Goal: Task Accomplishment & Management: Use online tool/utility

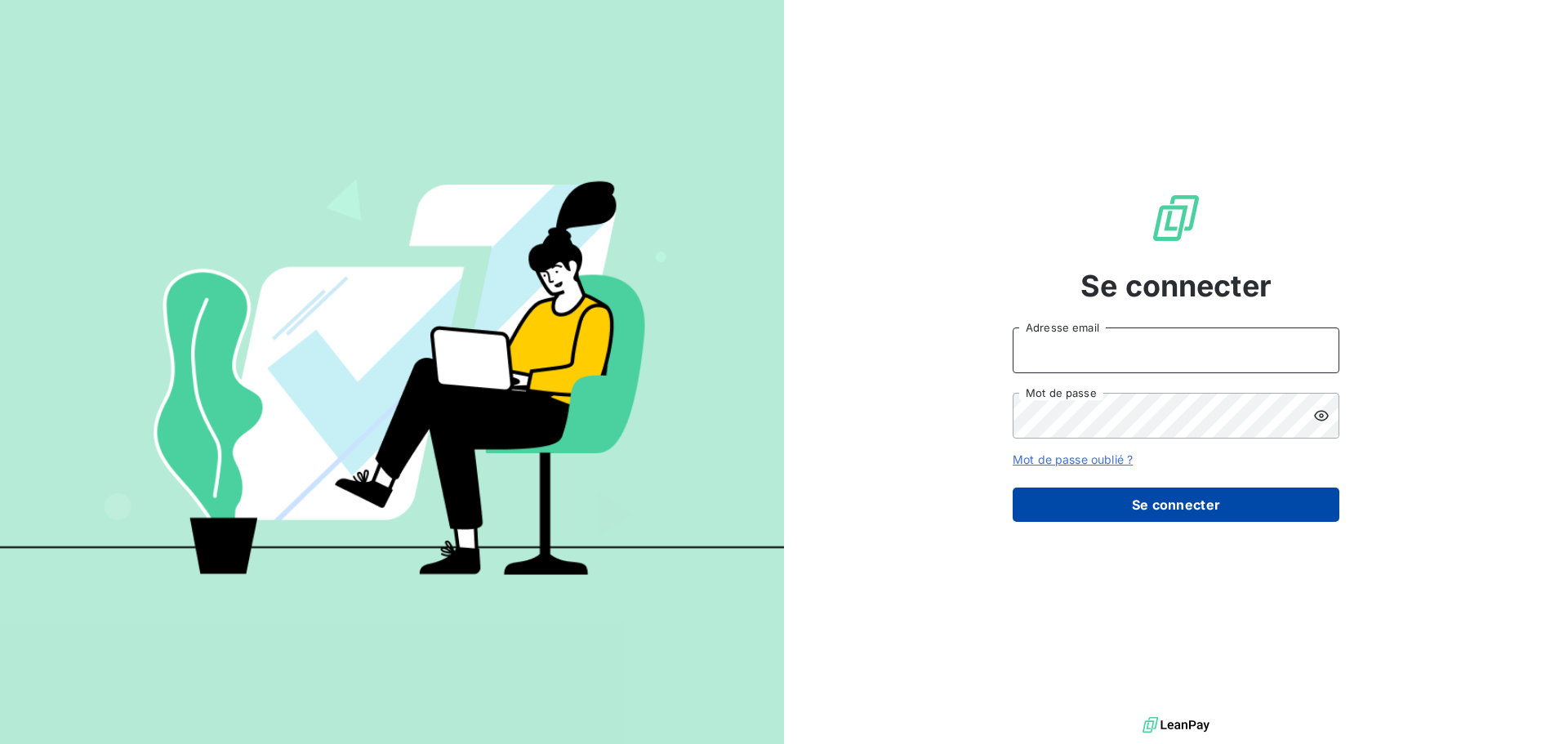
type input "[PERSON_NAME][EMAIL_ADDRESS][DOMAIN_NAME]"
click at [1174, 499] on button "Se connecter" at bounding box center [1176, 504] width 326 height 34
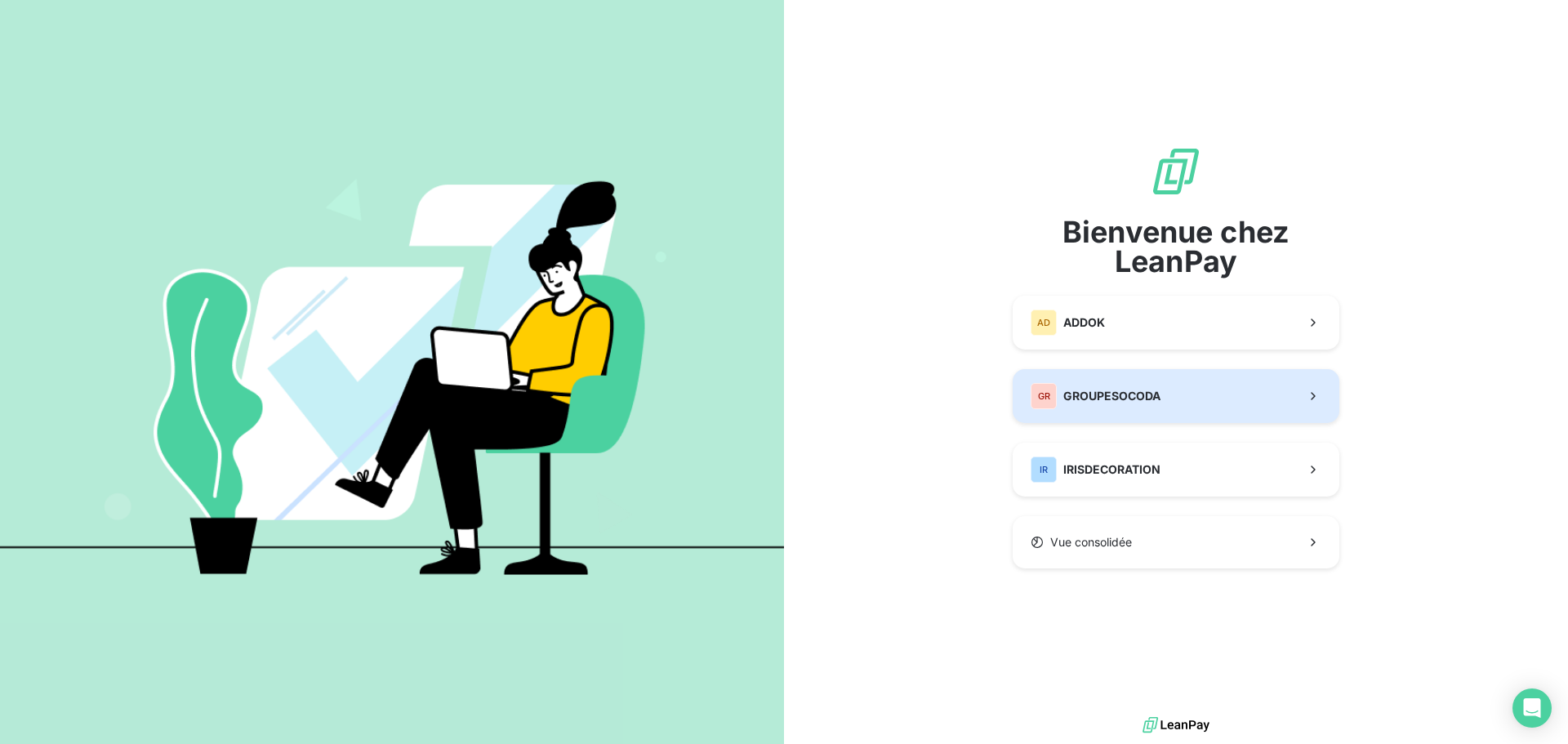
click at [1137, 394] on span "GROUPESOCODA" at bounding box center [1111, 395] width 97 height 17
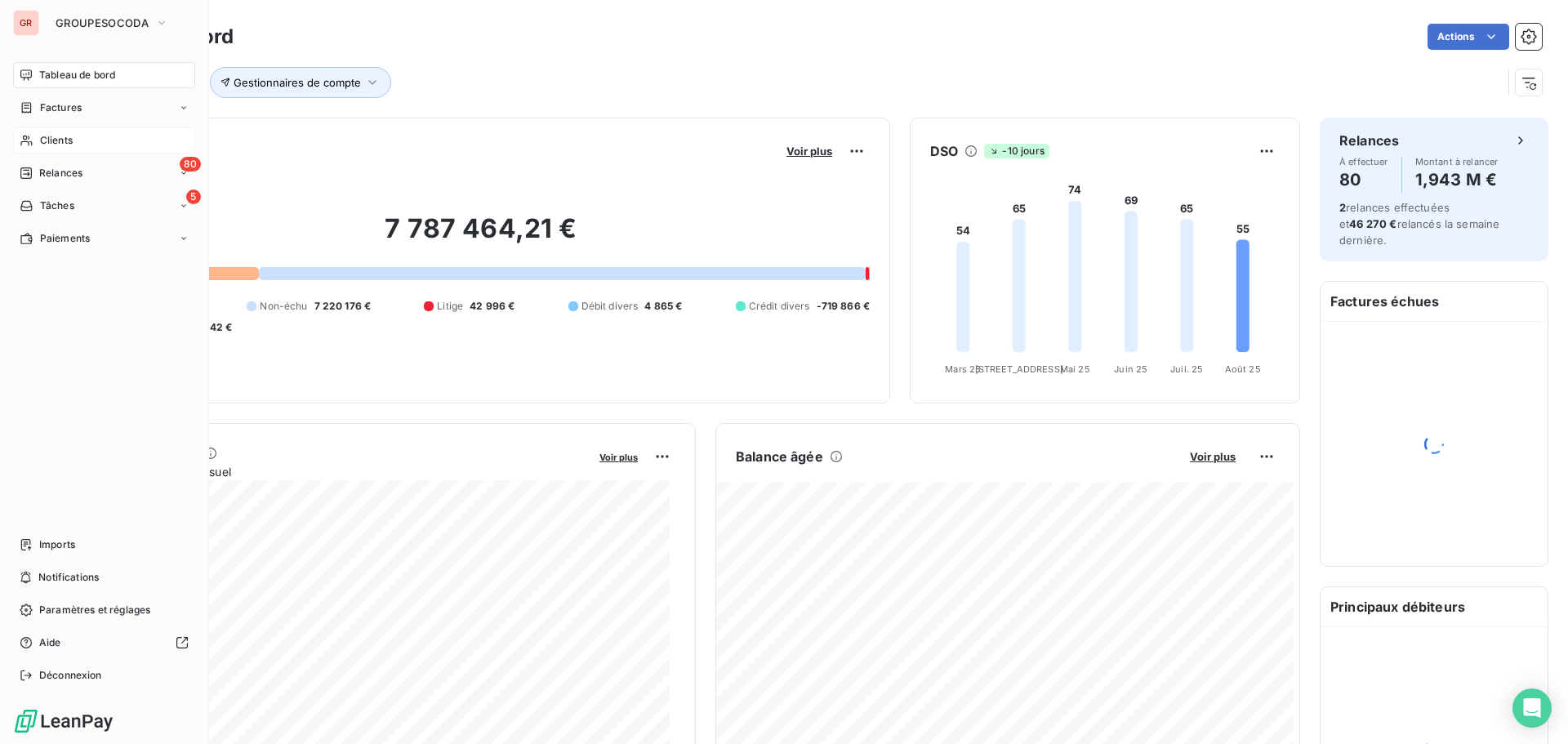
click at [50, 146] on span "Clients" at bounding box center [56, 140] width 33 height 15
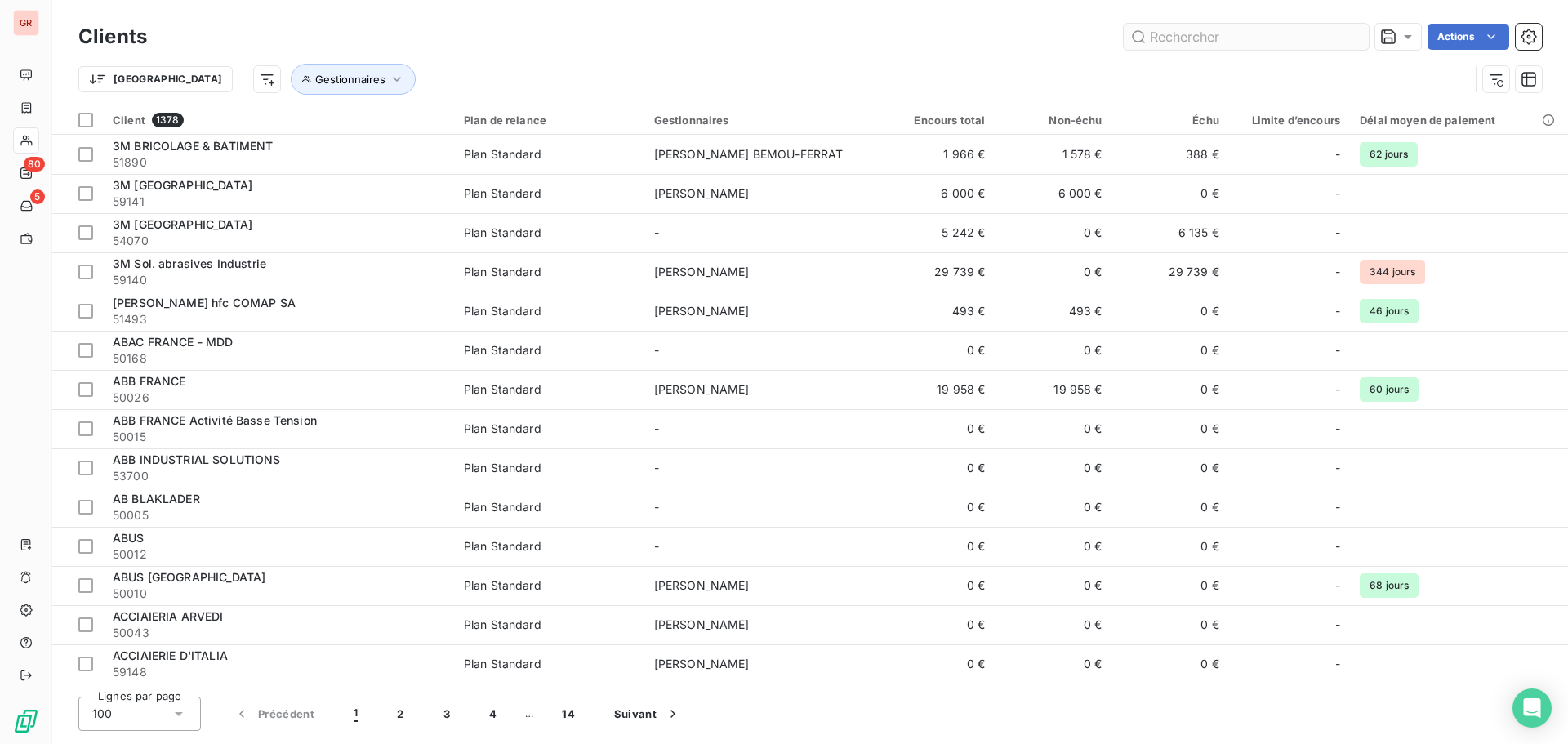
click at [1202, 33] on input "text" at bounding box center [1246, 36] width 245 height 26
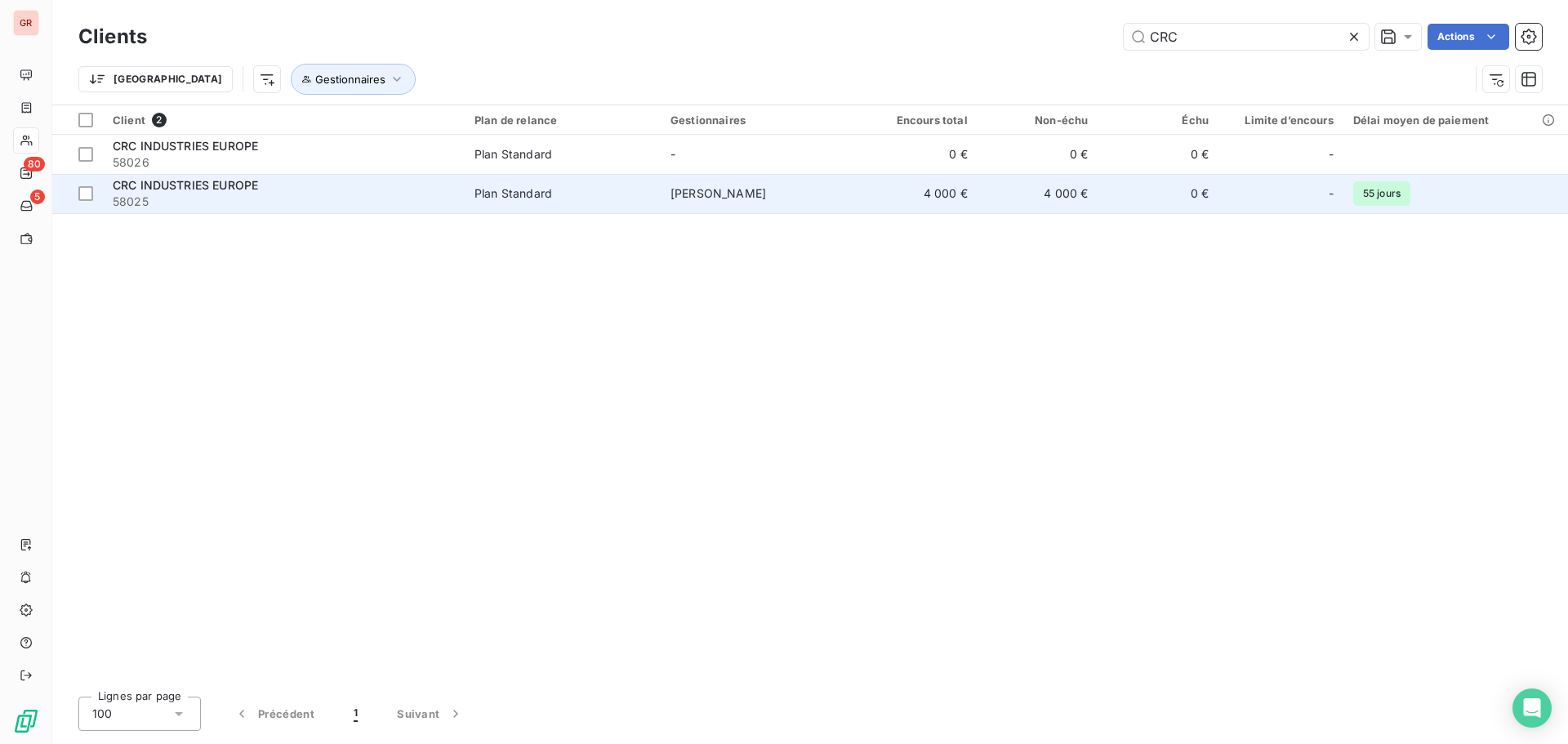
type input "CRC"
click at [182, 196] on span "58025" at bounding box center [284, 201] width 342 height 17
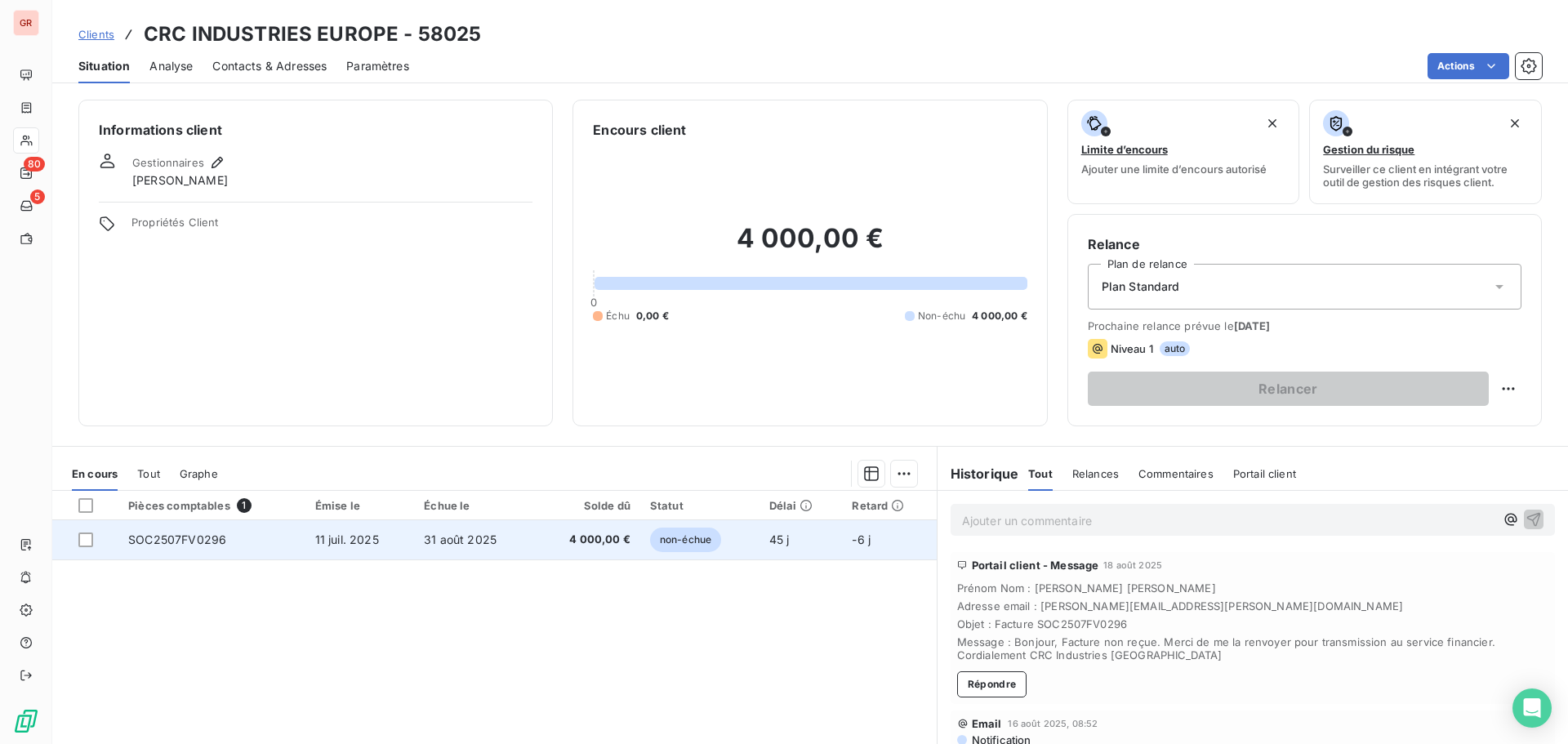
click at [362, 544] on span "11 juil. 2025" at bounding box center [347, 539] width 64 height 14
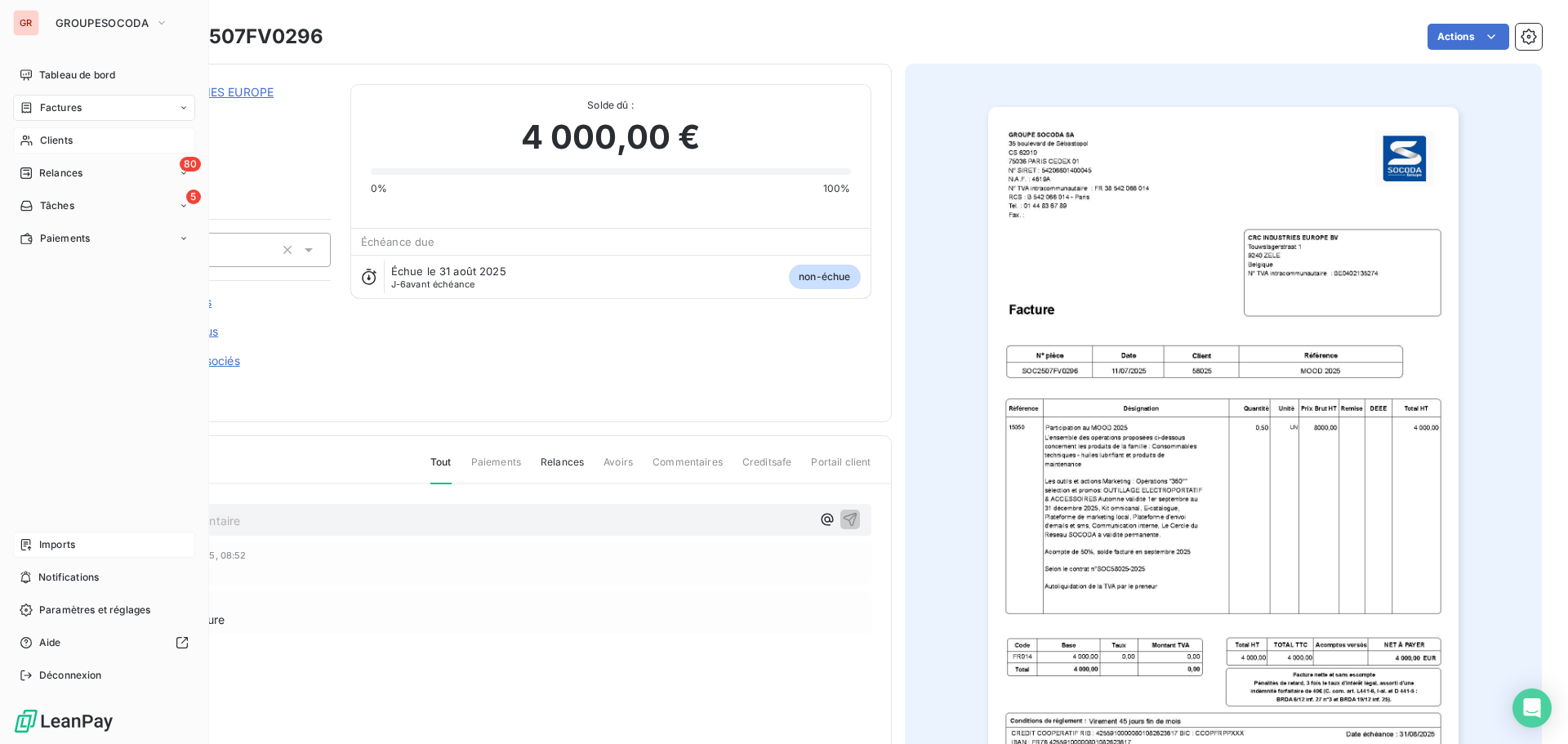
drag, startPoint x: 63, startPoint y: 560, endPoint x: 60, endPoint y: 544, distance: 16.3
click at [61, 554] on nav "Imports Notifications Paramètres et réglages Aide Déconnexion" at bounding box center [103, 609] width 182 height 156
click at [60, 540] on span "Imports" at bounding box center [56, 544] width 36 height 15
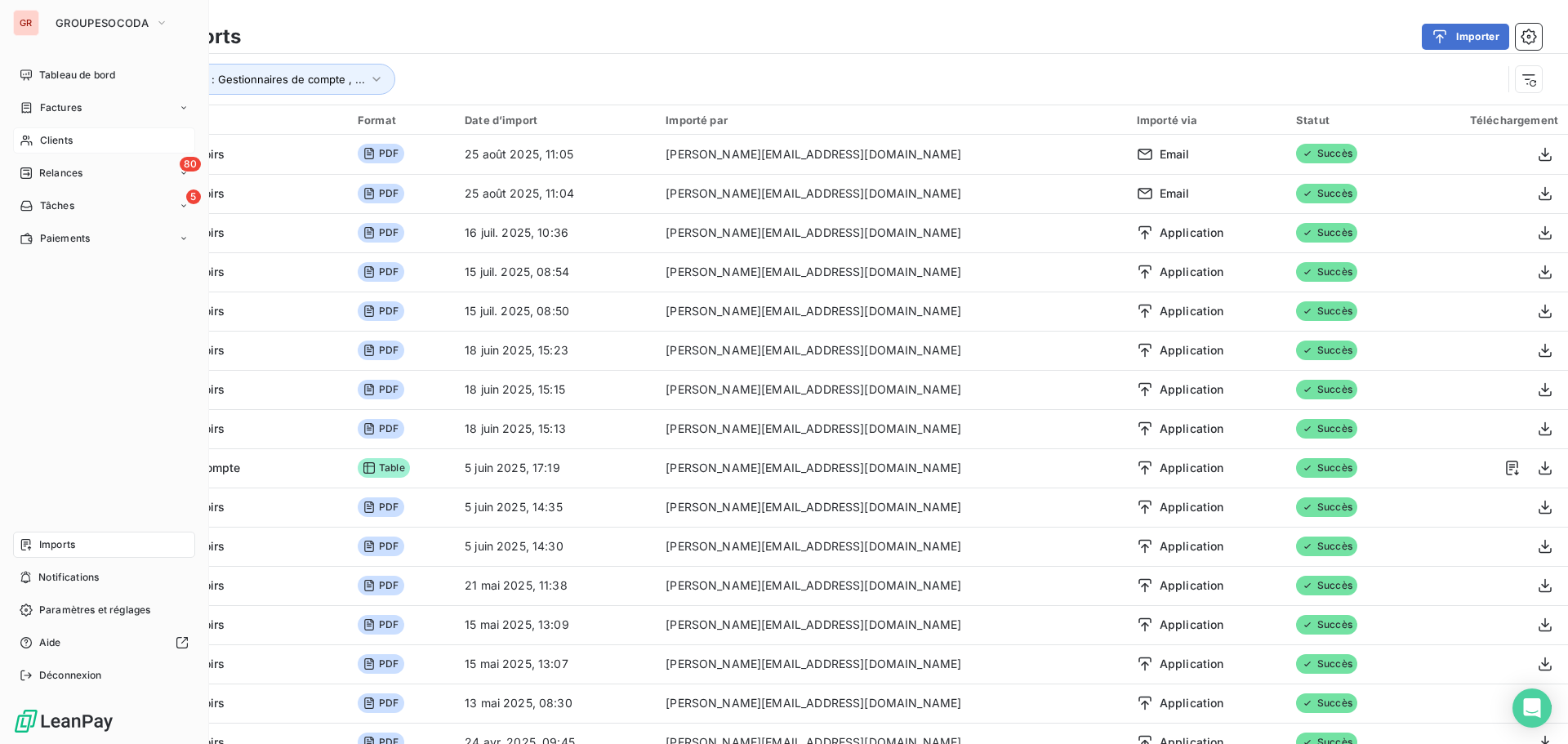
click at [32, 27] on div "GR" at bounding box center [25, 22] width 26 height 26
click at [105, 27] on span "GROUPESOCODA" at bounding box center [102, 22] width 93 height 13
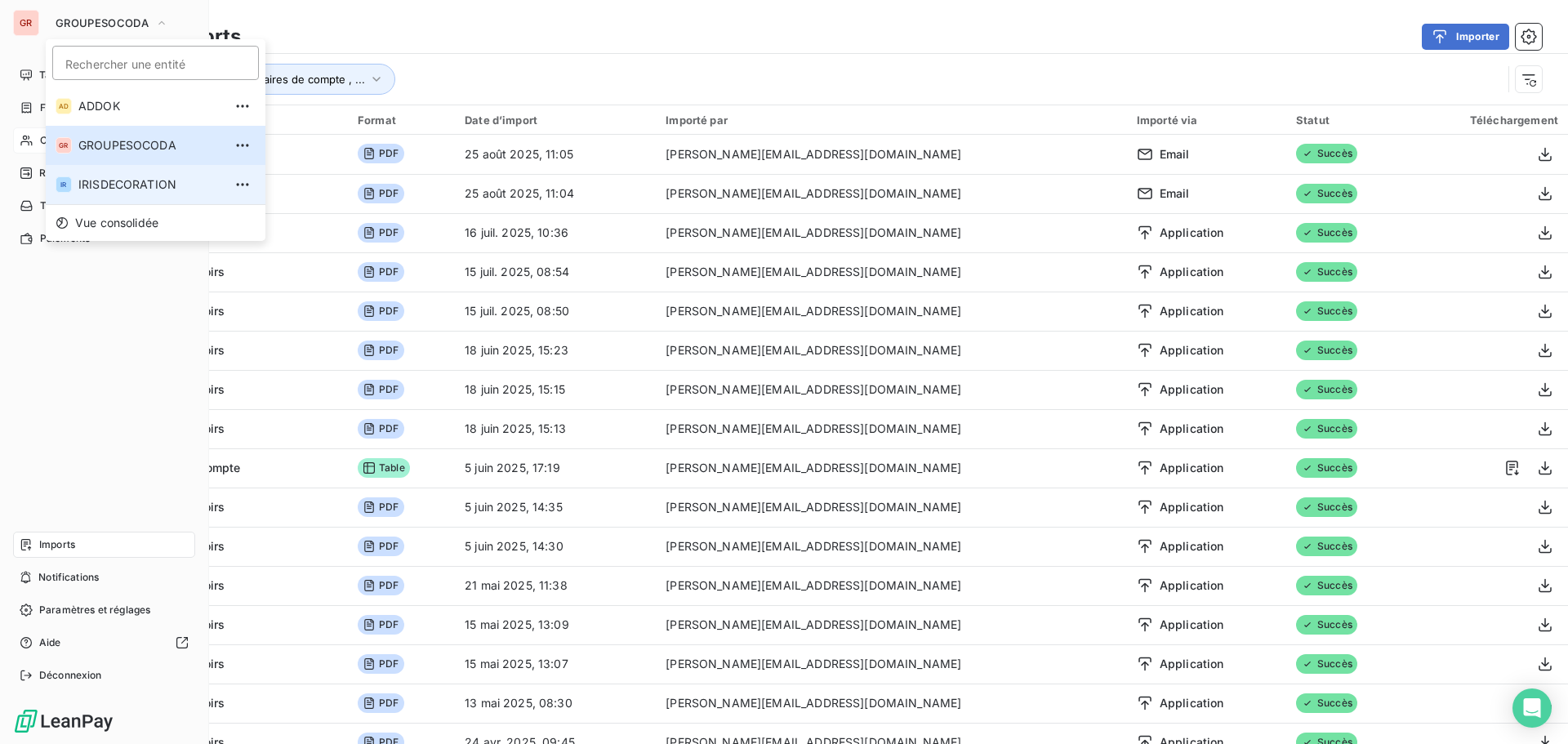
click at [111, 190] on span "IRISDECORATION" at bounding box center [151, 185] width 145 height 17
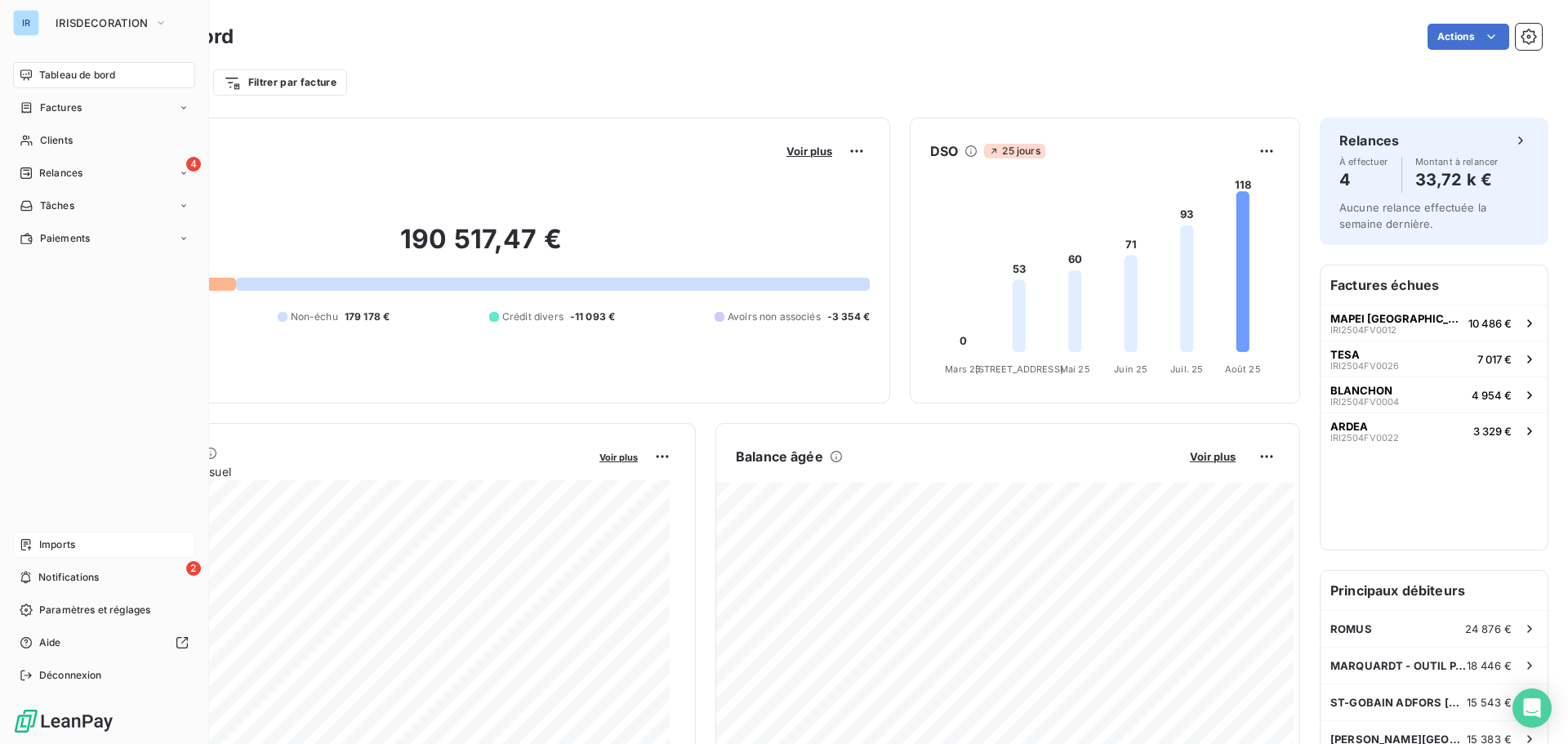
click at [59, 537] on span "Imports" at bounding box center [56, 544] width 36 height 15
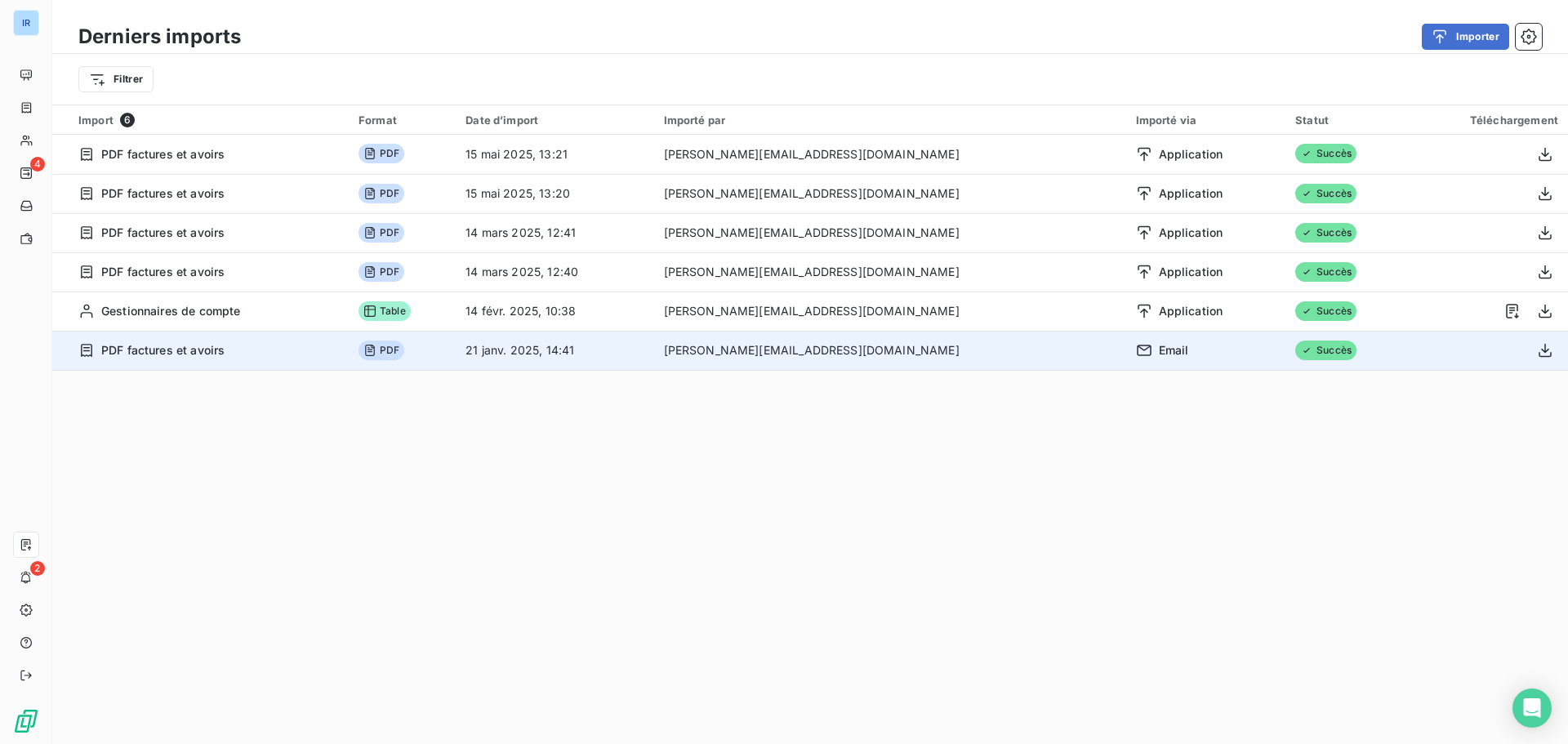
drag, startPoint x: 410, startPoint y: 345, endPoint x: 256, endPoint y: 352, distance: 154.2
click at [405, 346] on td "PDF" at bounding box center [402, 350] width 107 height 39
click at [204, 346] on span "PDF factures et avoirs" at bounding box center [162, 350] width 123 height 17
click at [1137, 355] on icon at bounding box center [1143, 351] width 15 height 12
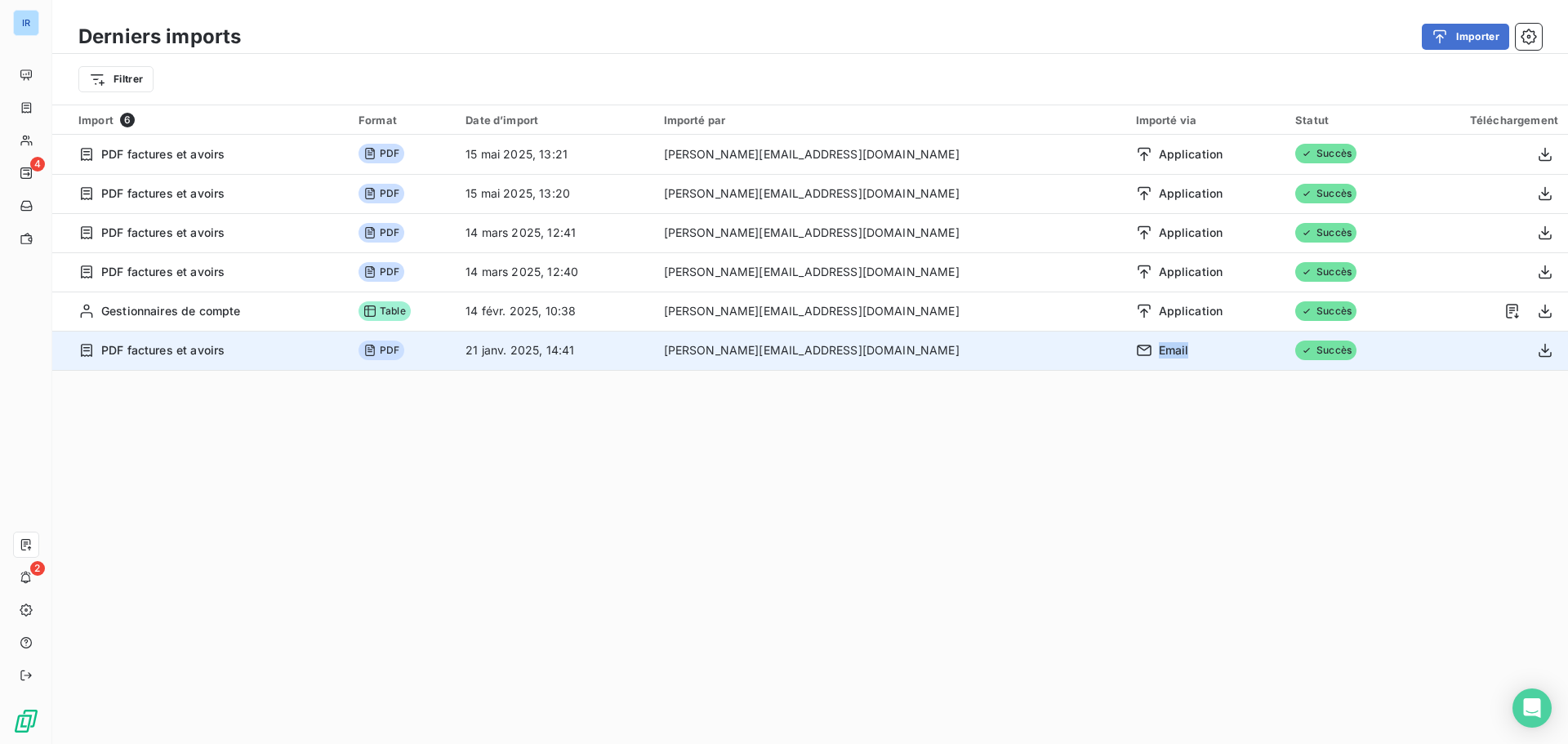
click at [1137, 355] on icon at bounding box center [1143, 351] width 15 height 12
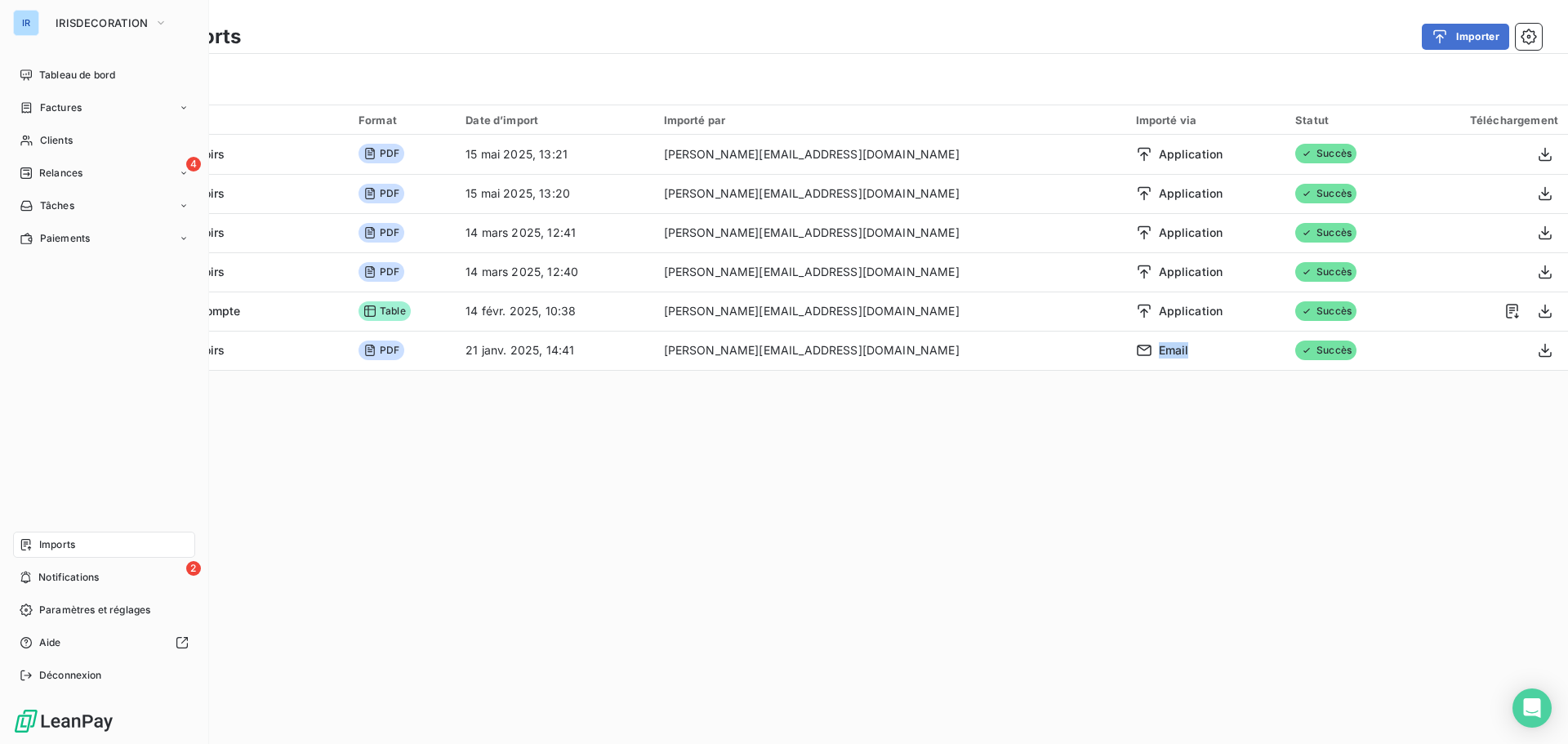
click at [80, 545] on div "Imports" at bounding box center [103, 544] width 182 height 26
click at [55, 541] on span "Imports" at bounding box center [56, 544] width 36 height 15
click at [57, 580] on span "Notifications" at bounding box center [69, 577] width 60 height 15
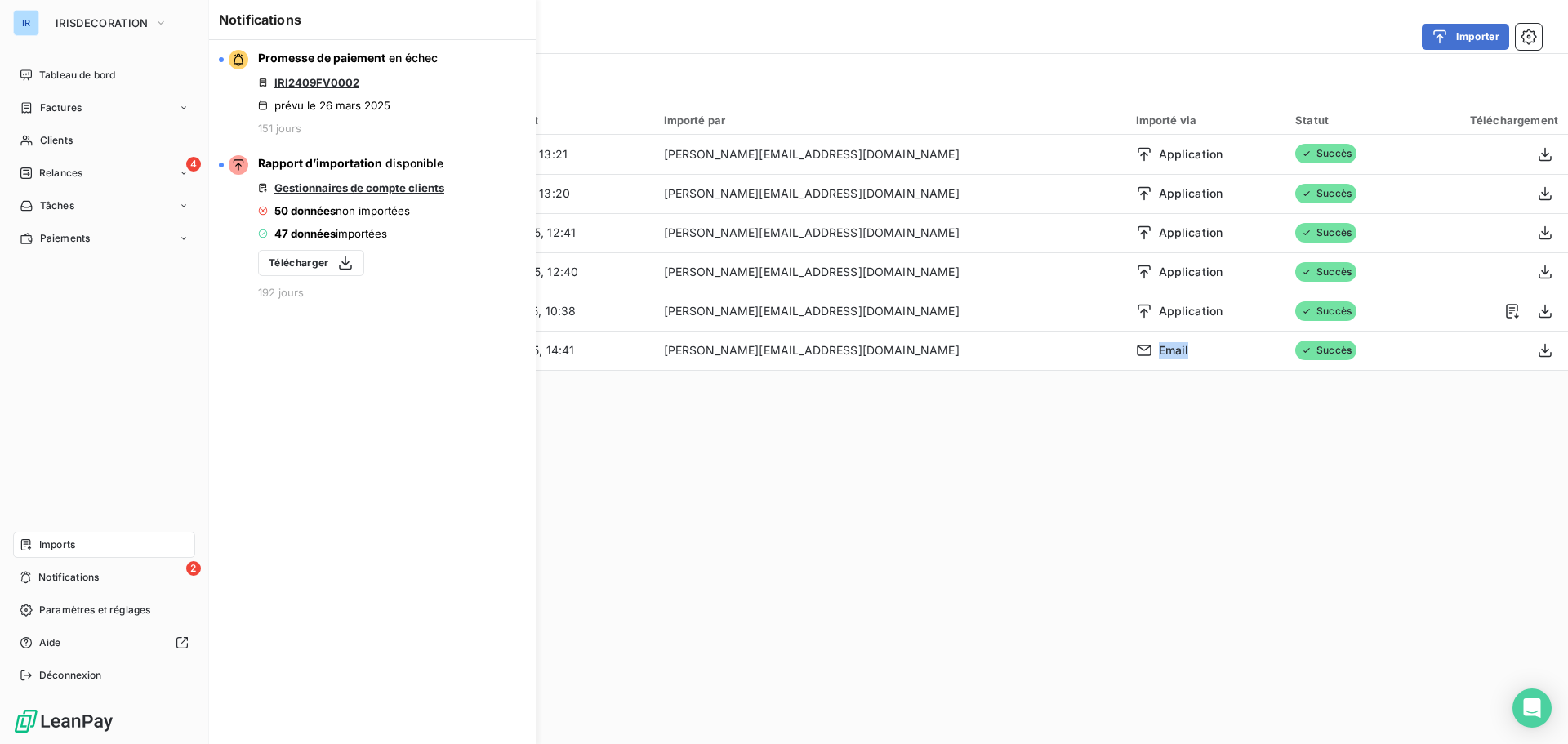
click at [70, 541] on span "Imports" at bounding box center [56, 544] width 36 height 15
